Goal: Transaction & Acquisition: Book appointment/travel/reservation

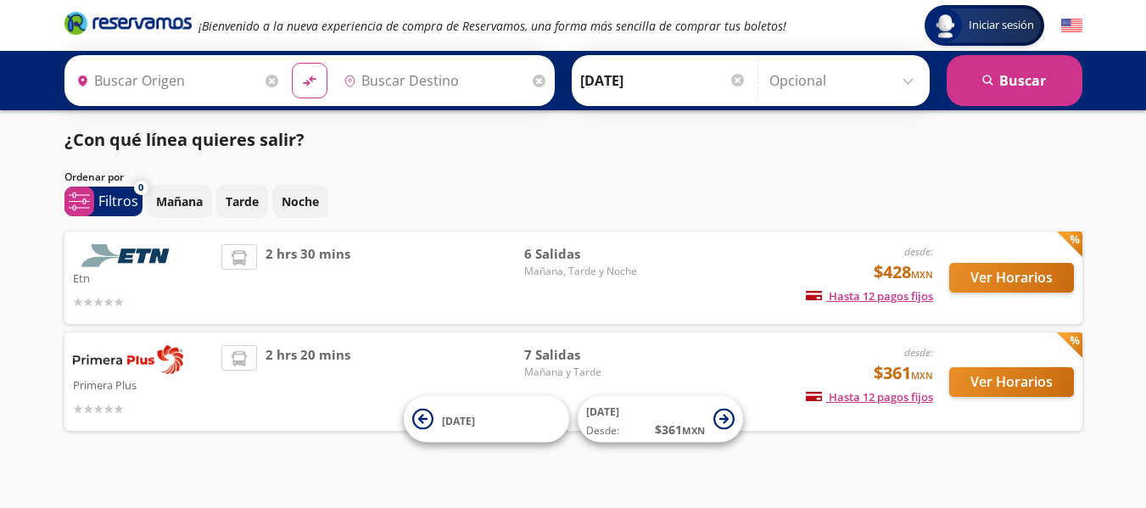
type input "[GEOGRAPHIC_DATA], [GEOGRAPHIC_DATA]"
type input "[DATE][GEOGRAPHIC_DATA][PERSON_NAME], [GEOGRAPHIC_DATA]"
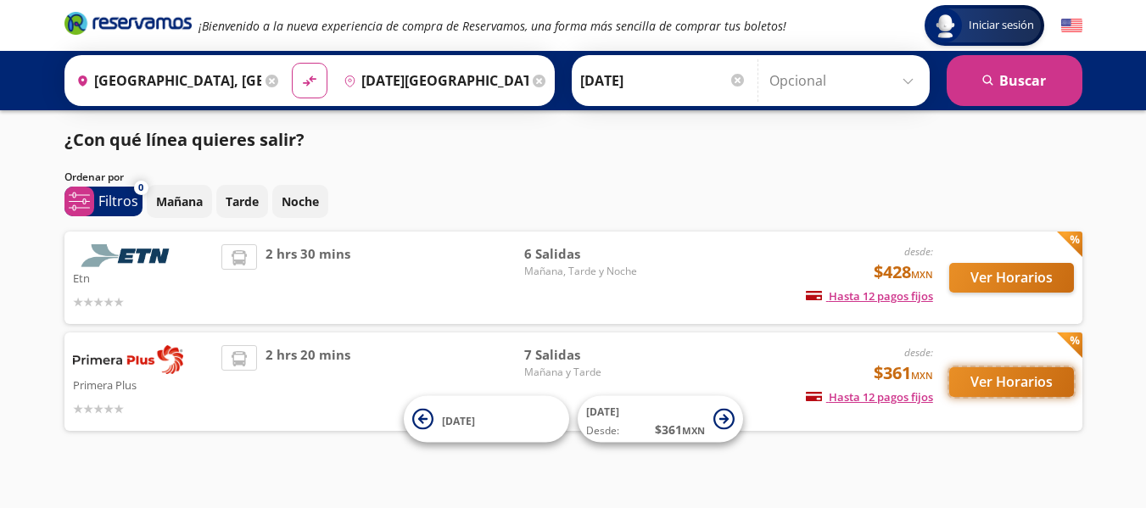
click at [1013, 386] on button "Ver Horarios" at bounding box center [1011, 382] width 125 height 30
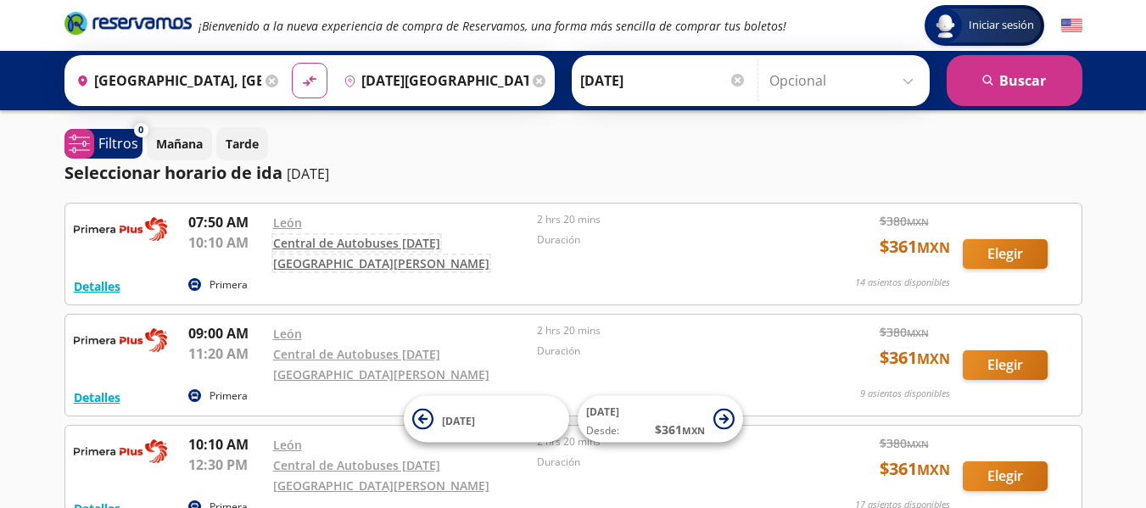
click at [361, 250] on link "Central de Autobuses [DATE][GEOGRAPHIC_DATA][PERSON_NAME]" at bounding box center [381, 253] width 216 height 36
click at [98, 278] on button "Detalles" at bounding box center [97, 286] width 47 height 18
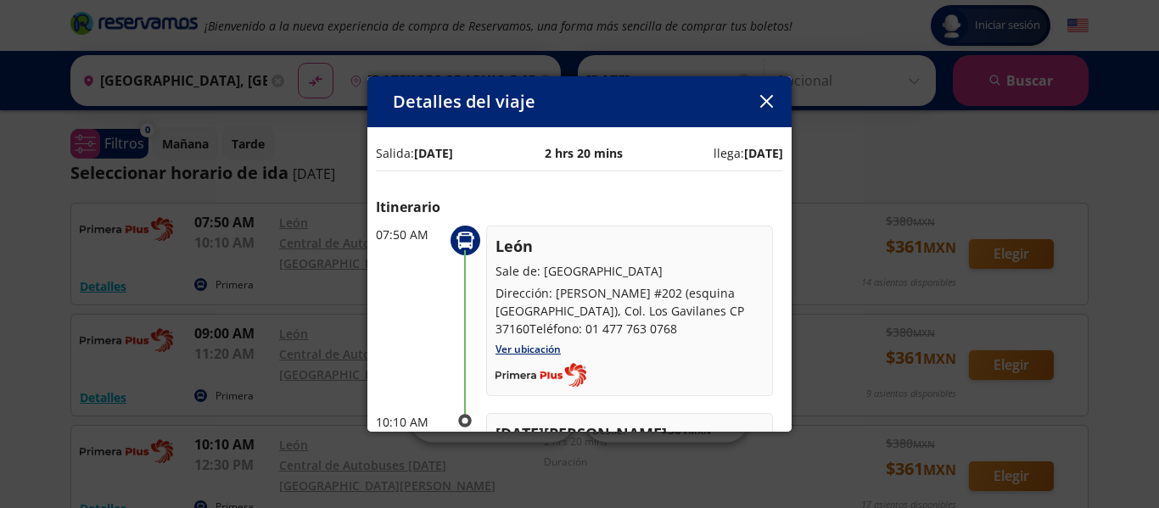
click at [761, 103] on icon "button" at bounding box center [766, 101] width 13 height 13
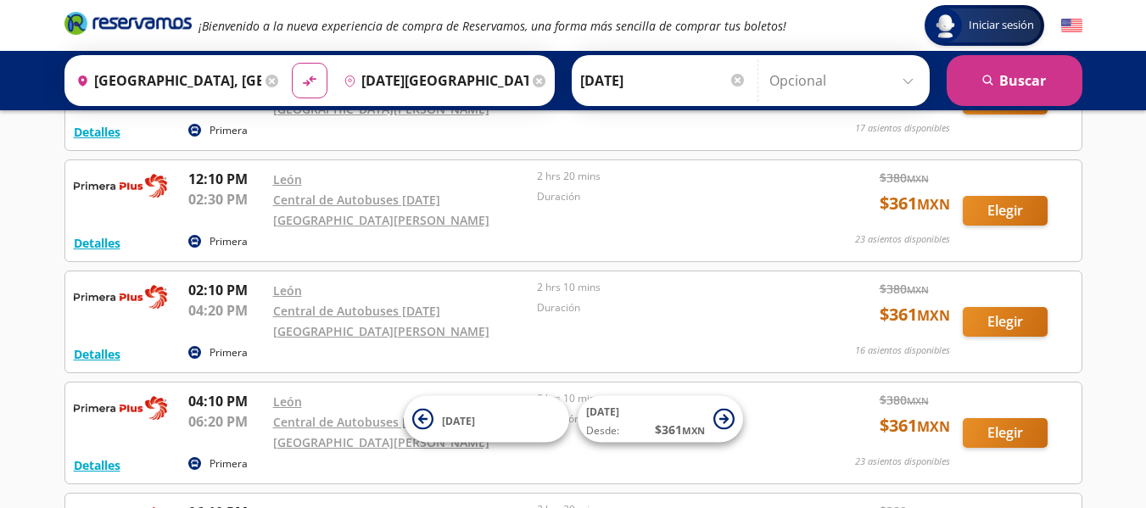
scroll to position [462, 0]
